Goal: Task Accomplishment & Management: Use online tool/utility

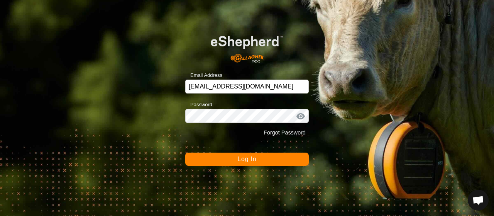
click at [258, 155] on button "Log In" at bounding box center [246, 158] width 123 height 13
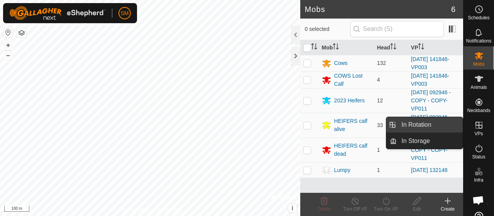
click at [459, 121] on link "In Rotation" at bounding box center [429, 124] width 66 height 15
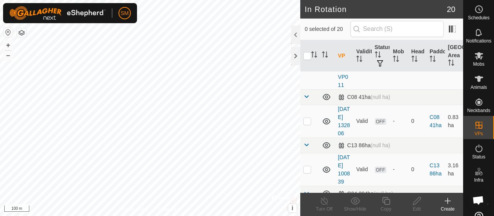
click at [356, 89] on td "Valid" at bounding box center [362, 48] width 18 height 81
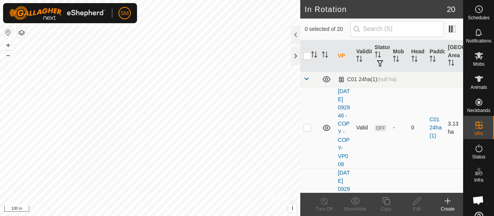
click at [310, 130] on p-checkbox at bounding box center [307, 127] width 8 height 6
click at [296, 34] on div at bounding box center [295, 34] width 9 height 19
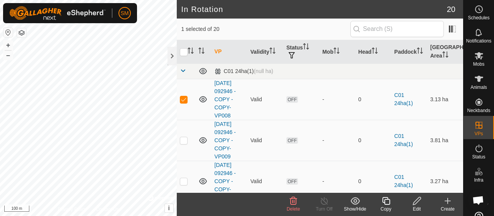
click at [292, 203] on icon at bounding box center [292, 200] width 9 height 9
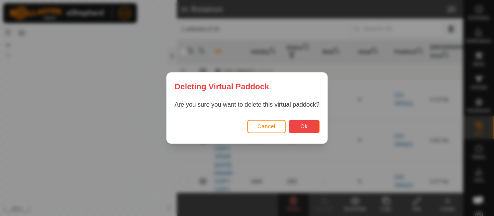
click at [309, 128] on button "Ok" at bounding box center [303, 126] width 31 height 13
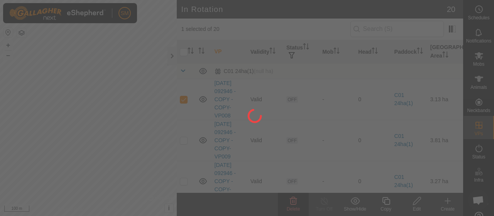
checkbox input "false"
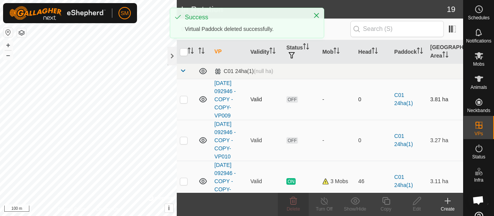
click at [184, 97] on p-checkbox at bounding box center [184, 99] width 8 height 6
click at [289, 206] on div "Delete" at bounding box center [293, 208] width 31 height 7
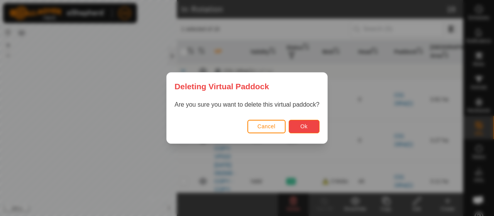
click at [300, 124] on button "Ok" at bounding box center [303, 126] width 31 height 13
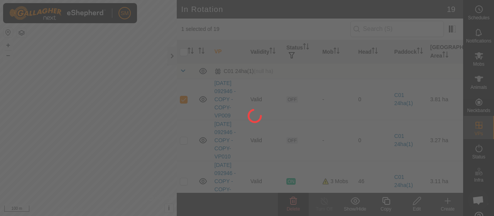
checkbox input "false"
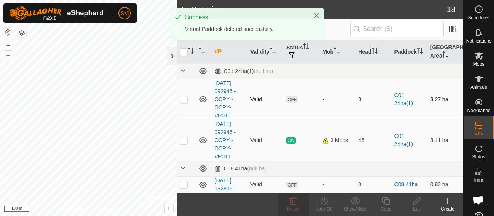
click at [185, 98] on p-checkbox at bounding box center [184, 99] width 8 height 6
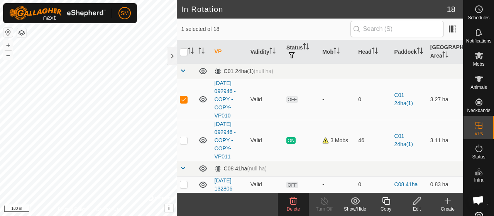
click at [297, 196] on icon at bounding box center [292, 200] width 9 height 9
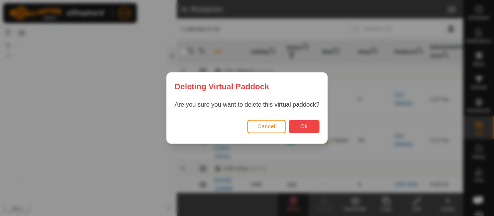
click at [307, 131] on button "Ok" at bounding box center [303, 126] width 31 height 13
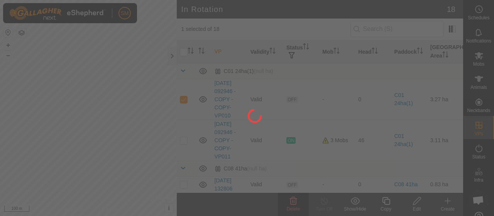
checkbox input "false"
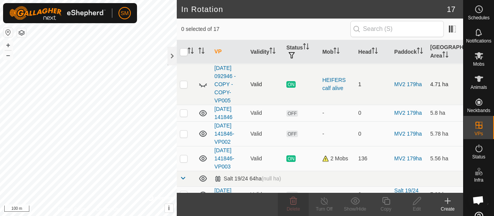
scroll to position [392, 0]
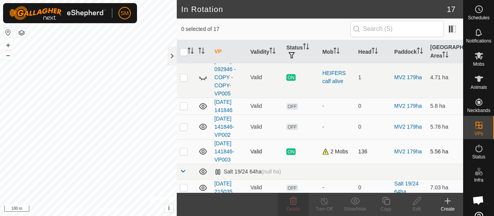
click at [183, 148] on p-checkbox at bounding box center [184, 151] width 8 height 6
checkbox input "true"
click at [381, 202] on icon at bounding box center [386, 200] width 10 height 9
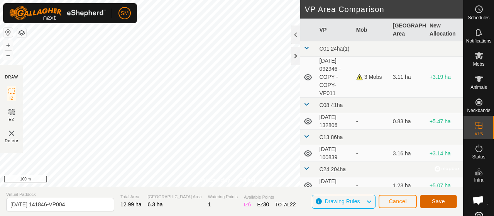
click at [449, 199] on button "Save" at bounding box center [438, 200] width 37 height 13
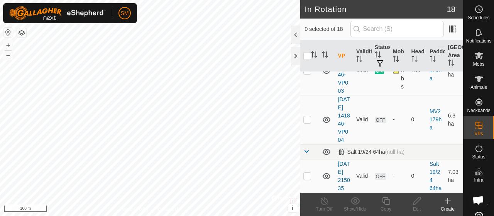
scroll to position [1081, 0]
click at [298, 31] on div at bounding box center [295, 34] width 9 height 19
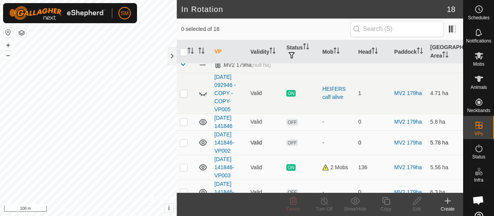
scroll to position [371, 0]
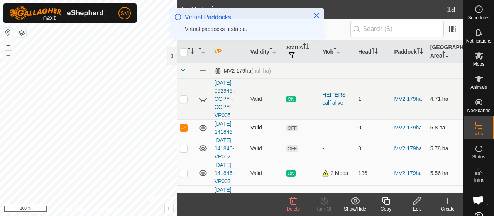
click at [184, 125] on p-checkbox at bounding box center [184, 127] width 8 height 6
checkbox input "false"
click at [185, 151] on td at bounding box center [186, 148] width 19 height 25
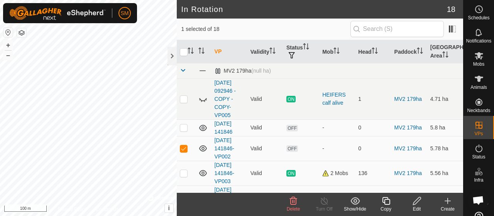
click at [299, 205] on div "Delete" at bounding box center [293, 208] width 31 height 7
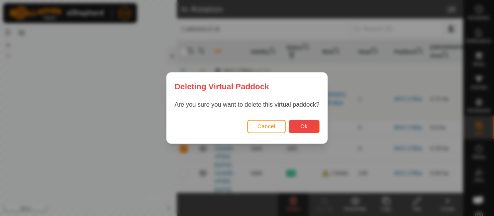
click at [306, 131] on button "Ok" at bounding box center [303, 126] width 31 height 13
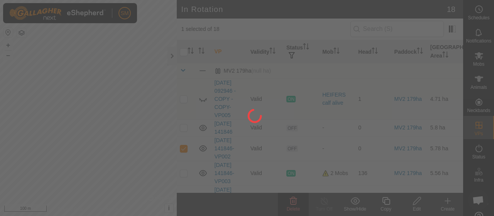
checkbox input "false"
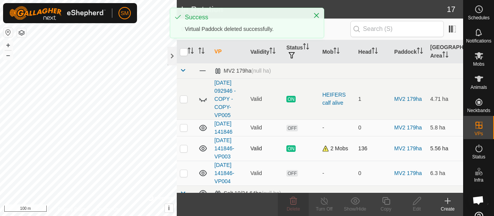
click at [185, 145] on p-checkbox at bounding box center [184, 148] width 8 height 6
checkbox input "false"
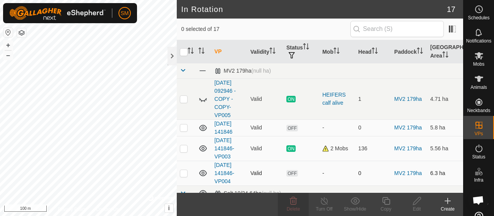
click at [185, 170] on p-checkbox at bounding box center [184, 173] width 8 height 6
checkbox input "false"
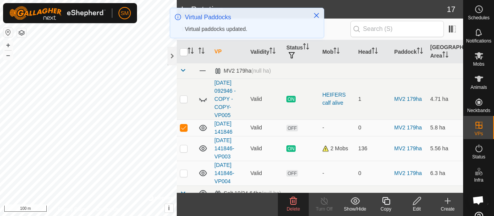
click at [185, 126] on p-checkbox at bounding box center [184, 127] width 8 height 6
checkbox input "false"
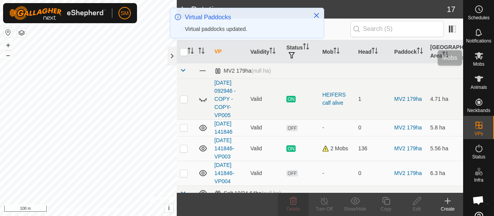
click at [482, 56] on es-mob-svg-icon at bounding box center [479, 55] width 14 height 12
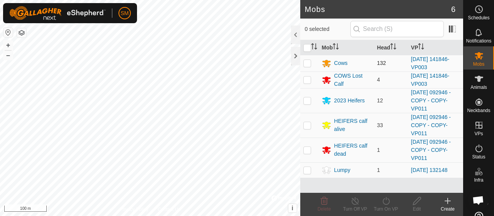
click at [302, 63] on td at bounding box center [309, 63] width 19 height 17
checkbox input "true"
click at [303, 79] on p-checkbox at bounding box center [307, 79] width 8 height 6
checkbox input "true"
click at [384, 204] on icon at bounding box center [385, 201] width 7 height 8
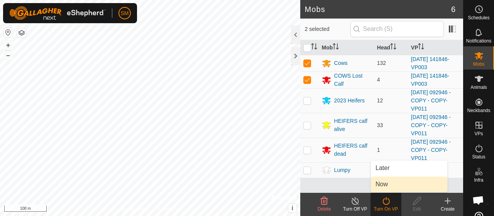
click at [384, 182] on span "Now" at bounding box center [381, 183] width 12 height 9
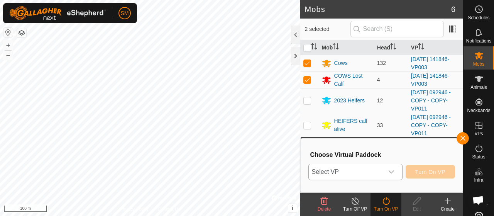
click at [386, 176] on div "dropdown trigger" at bounding box center [390, 171] width 15 height 15
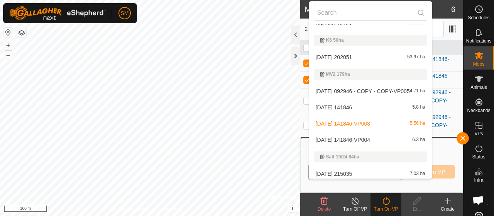
scroll to position [315, 0]
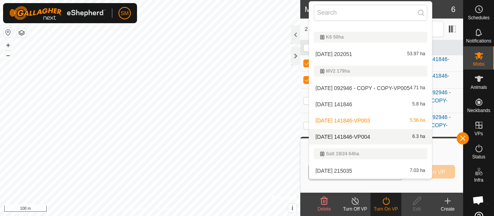
click at [378, 139] on div "[DATE] 141846-VP004 6.3 ha" at bounding box center [370, 136] width 113 height 9
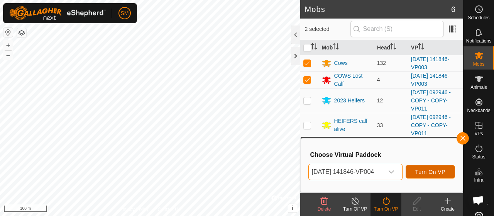
click at [427, 173] on span "Turn On VP" at bounding box center [430, 172] width 30 height 6
